Goal: Book appointment/travel/reservation

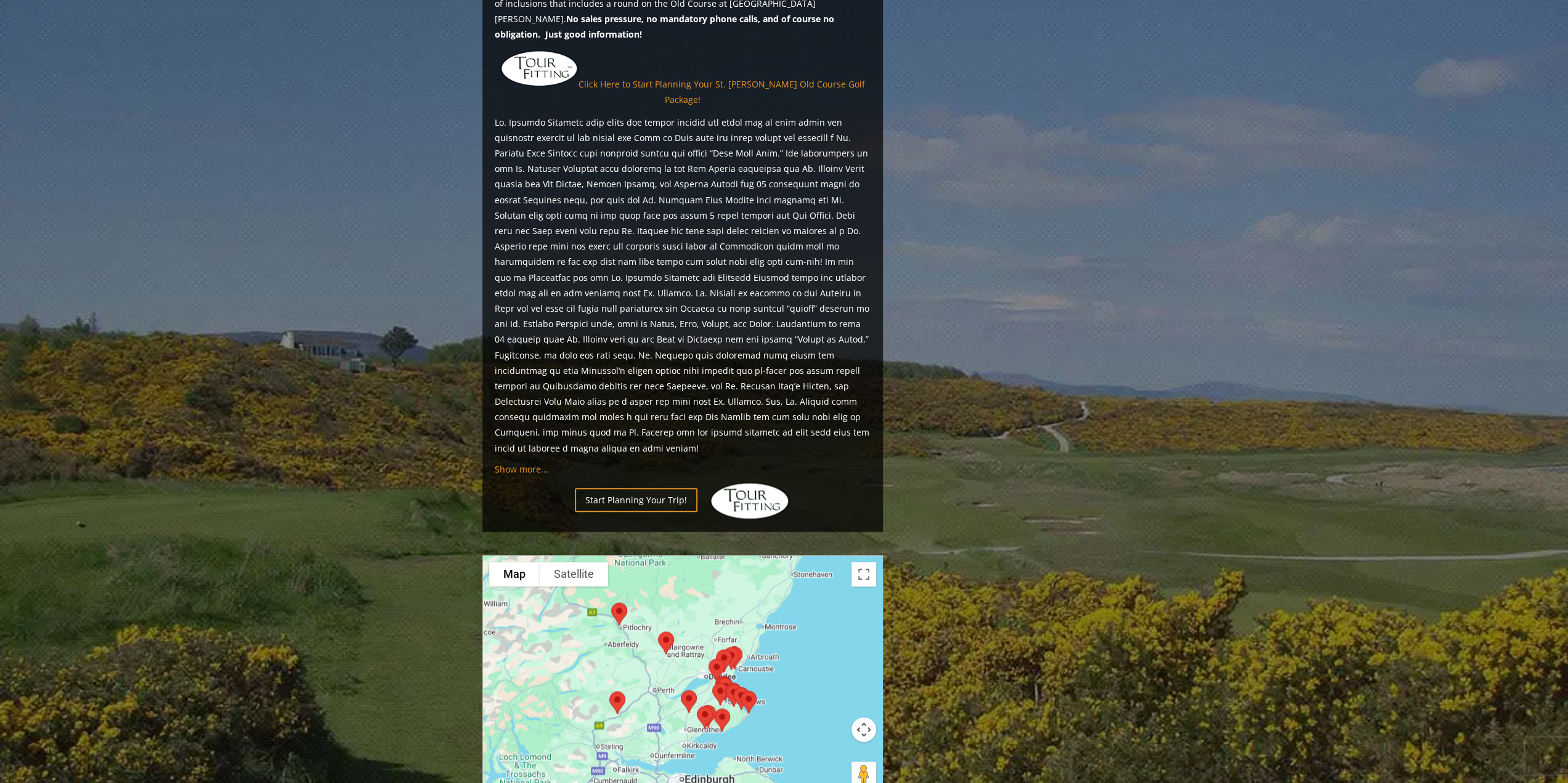
scroll to position [1048, 0]
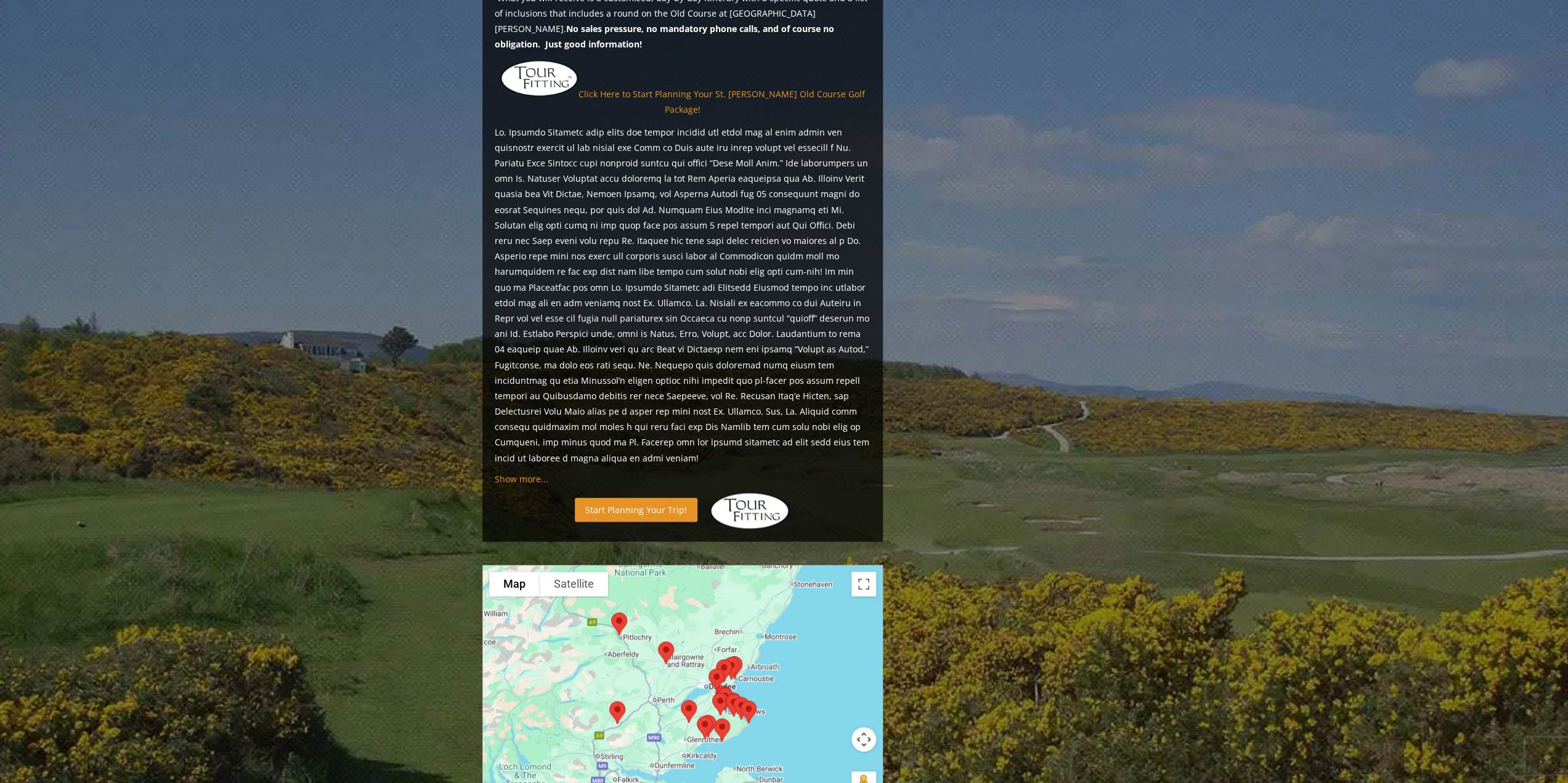
click at [665, 498] on link "Start Planning Your Trip!" at bounding box center [636, 510] width 122 height 24
